Goal: Check status: Verify the current state of an ongoing process or item

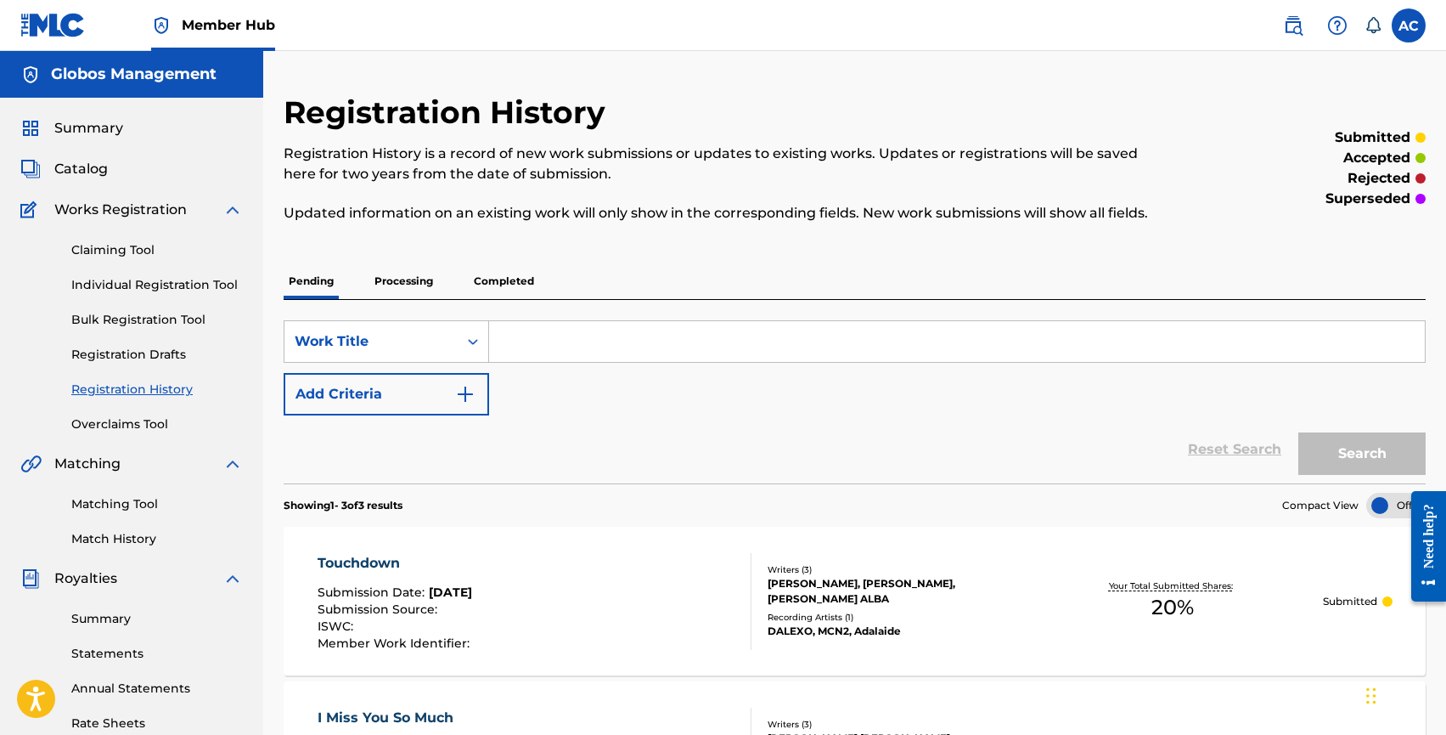
click at [393, 290] on p "Processing" at bounding box center [403, 281] width 69 height 36
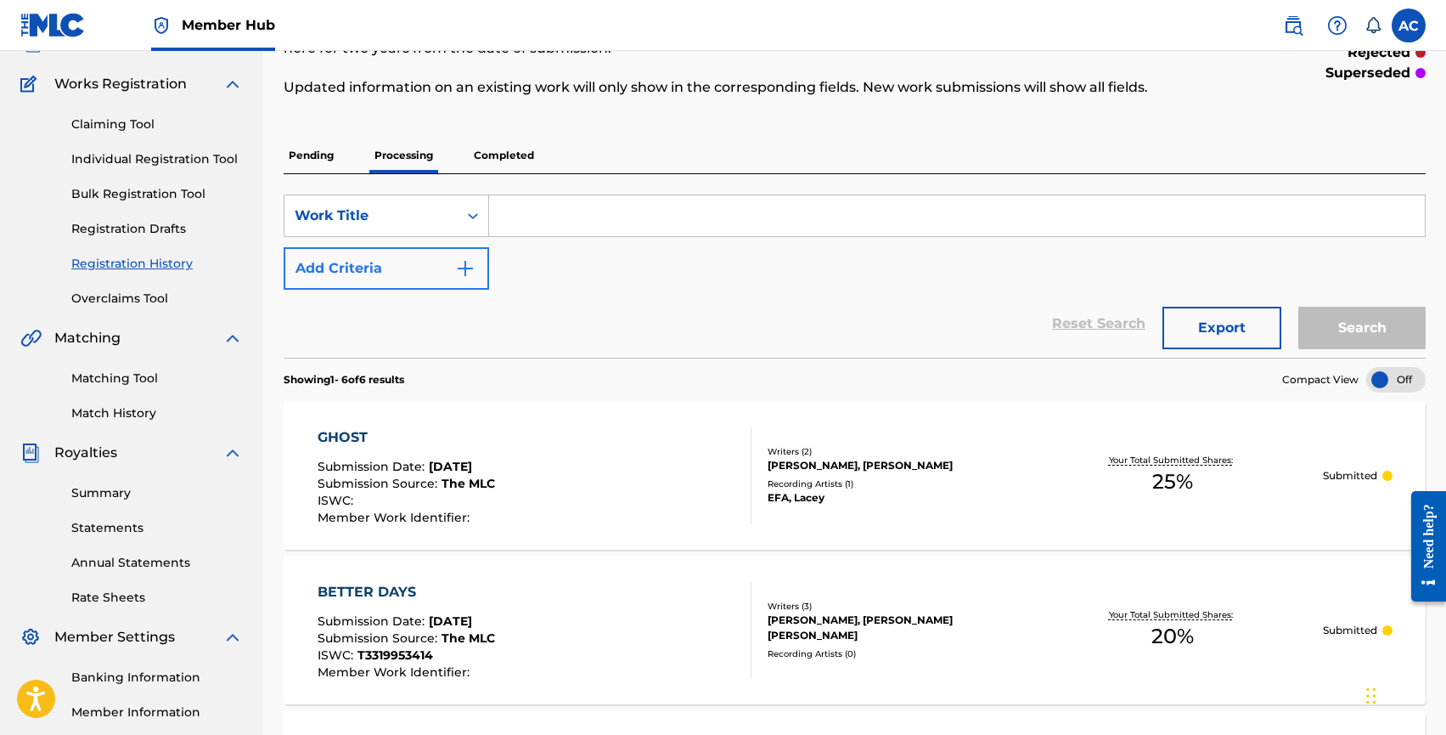
scroll to position [149, 0]
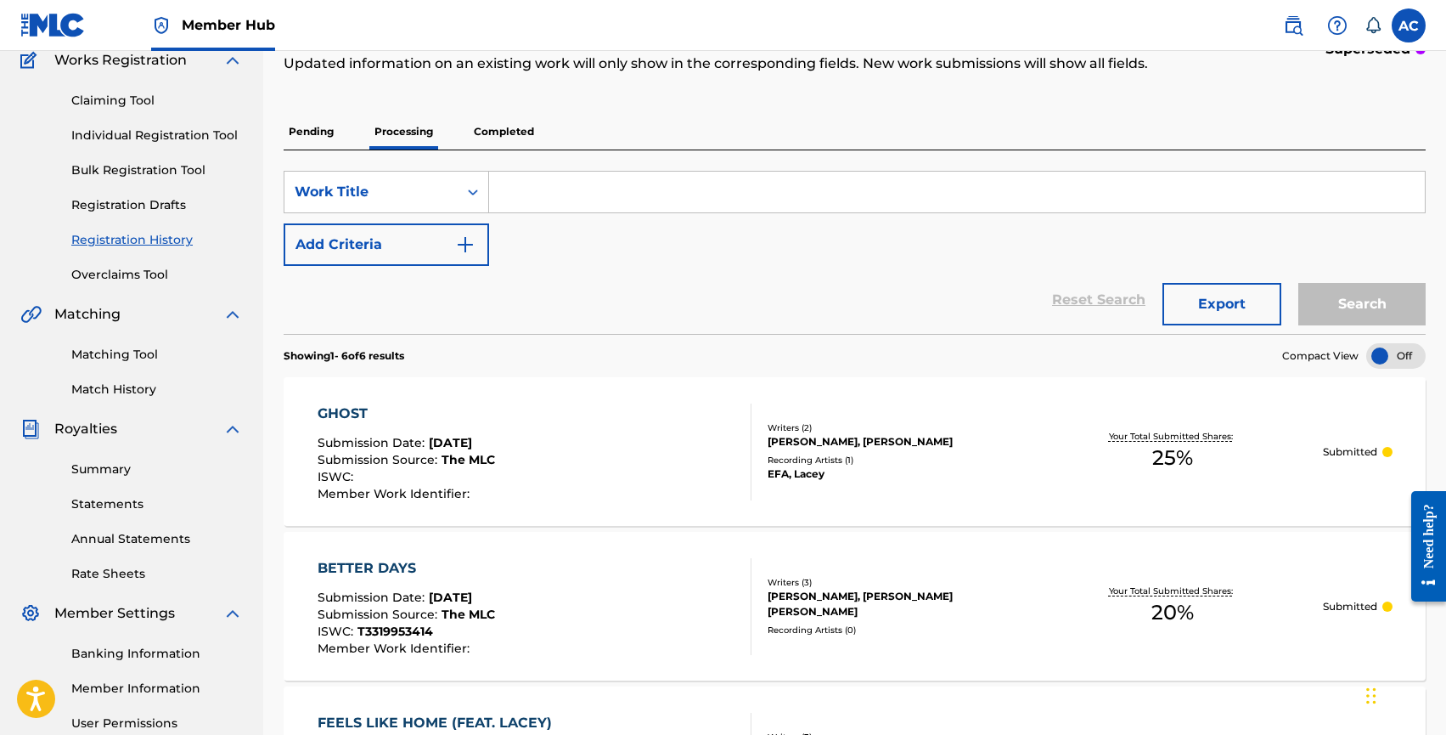
click at [307, 133] on p "Pending" at bounding box center [311, 132] width 55 height 36
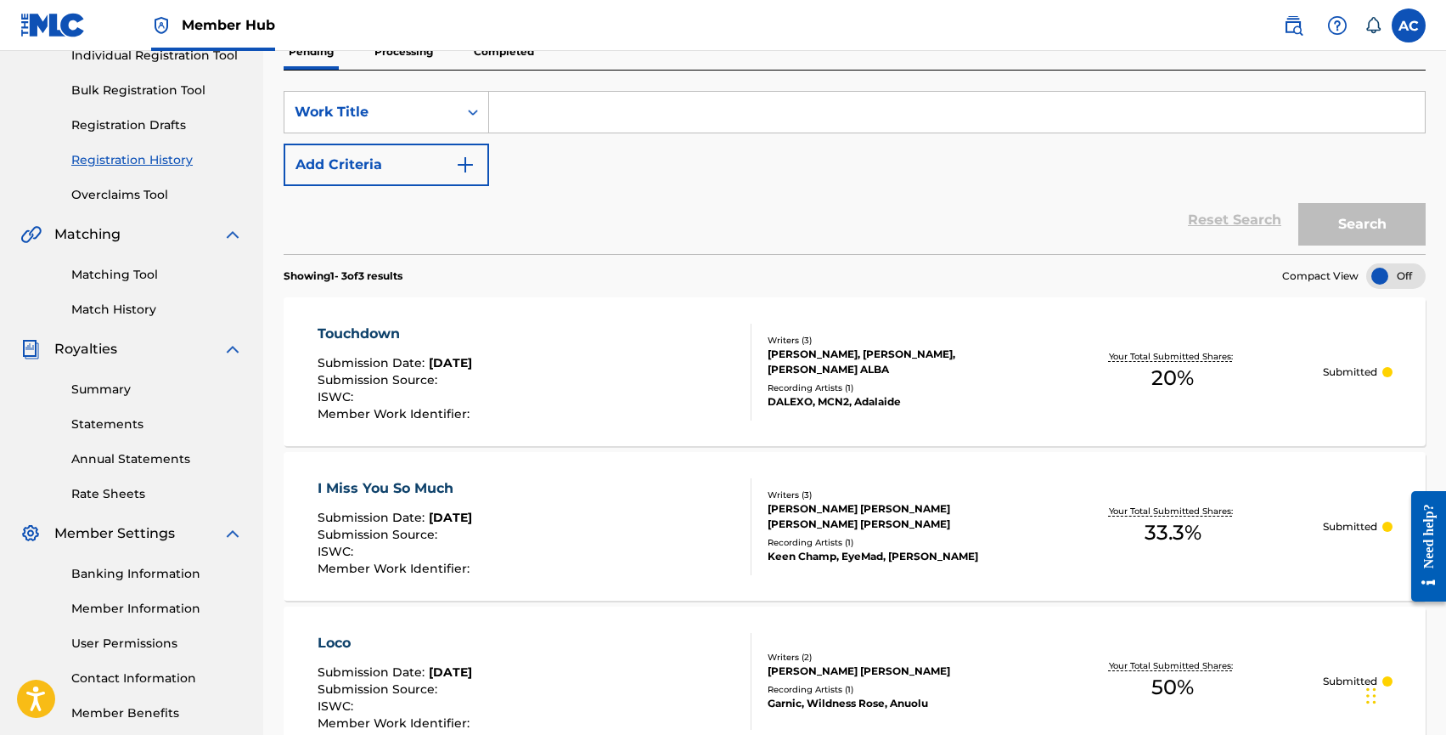
scroll to position [325, 0]
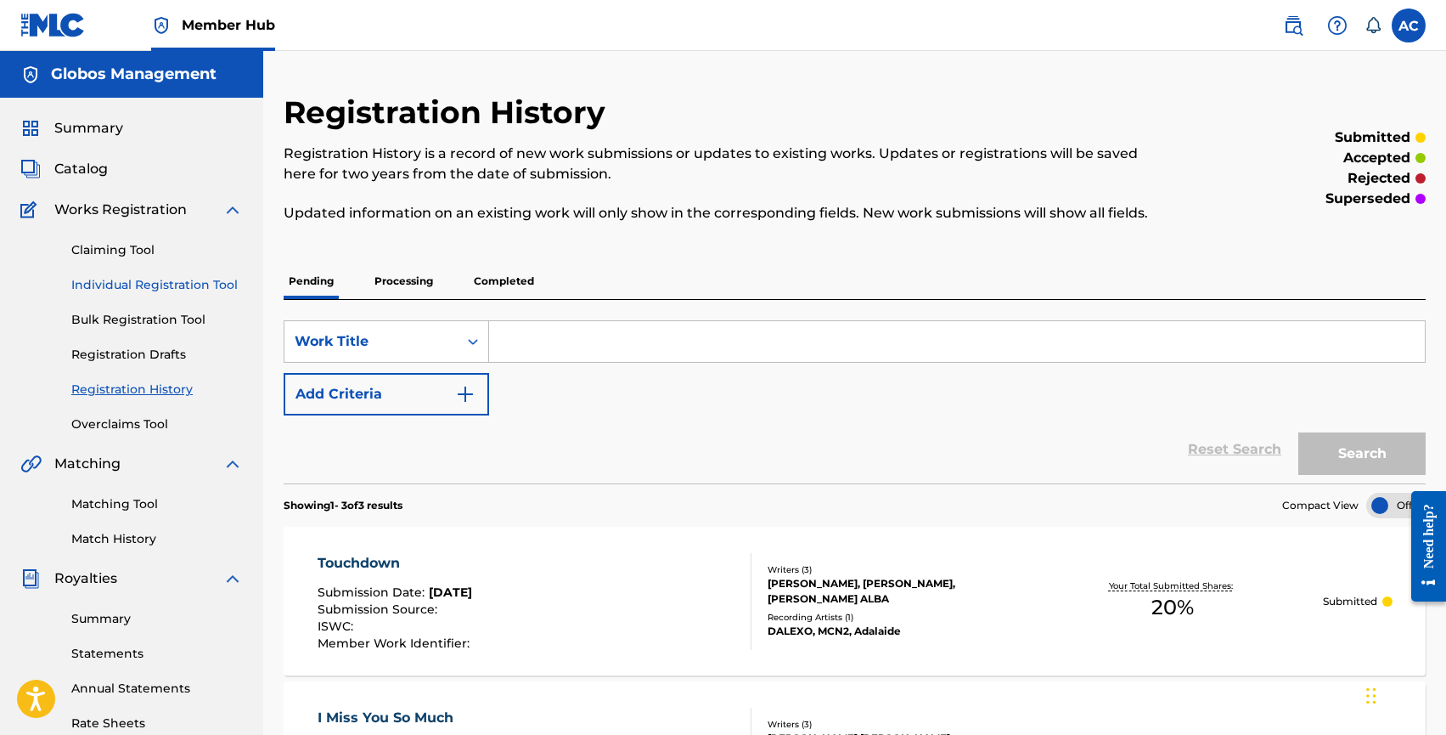
click at [115, 279] on link "Individual Registration Tool" at bounding box center [157, 285] width 172 height 18
